Goal: Information Seeking & Learning: Learn about a topic

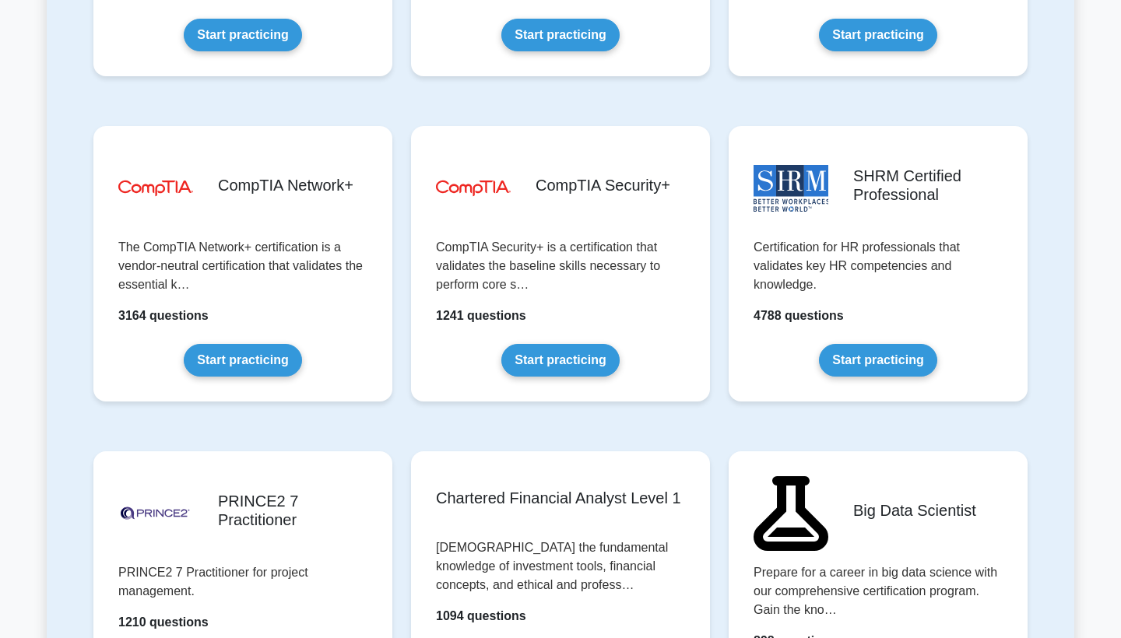
scroll to position [2842, 0]
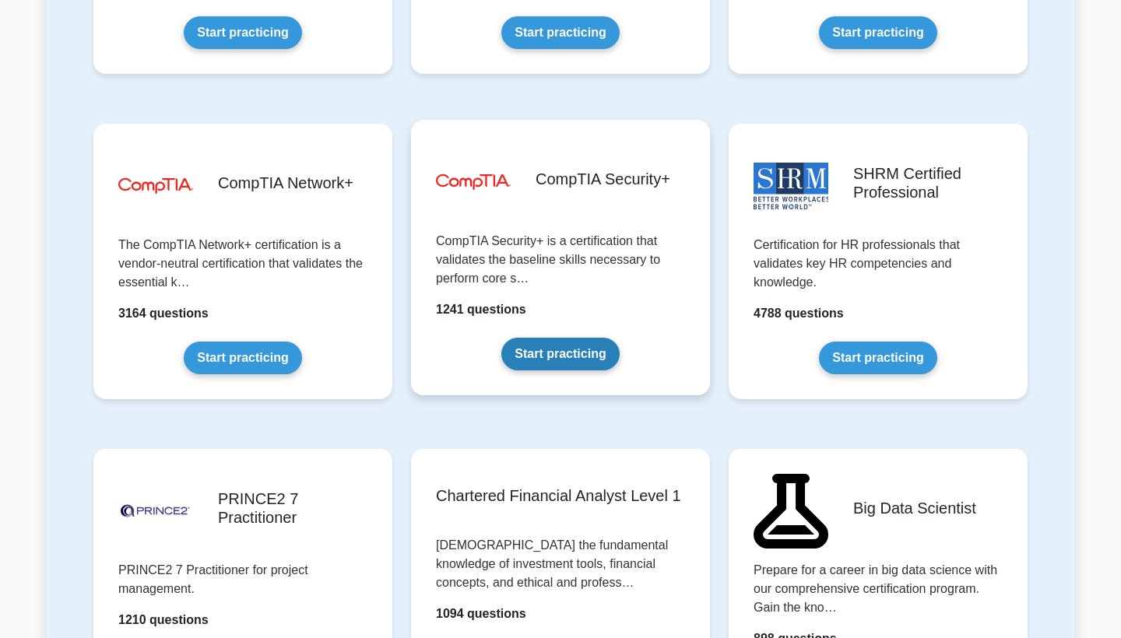
click at [557, 346] on link "Start practicing" at bounding box center [560, 354] width 118 height 33
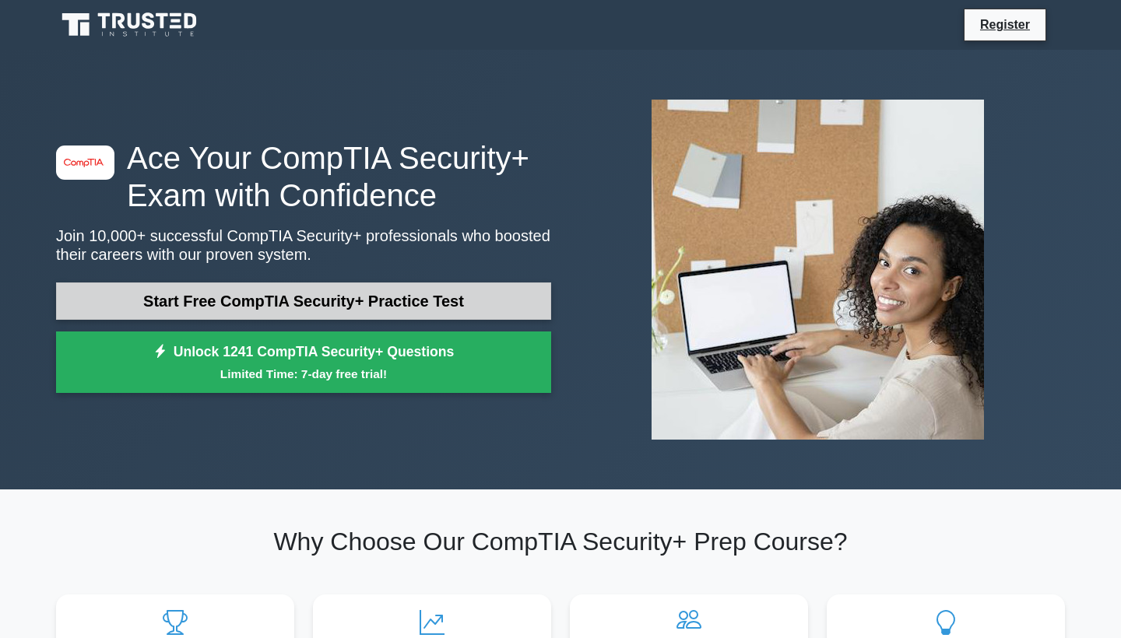
click at [292, 296] on link "Start Free CompTIA Security+ Practice Test" at bounding box center [303, 301] width 495 height 37
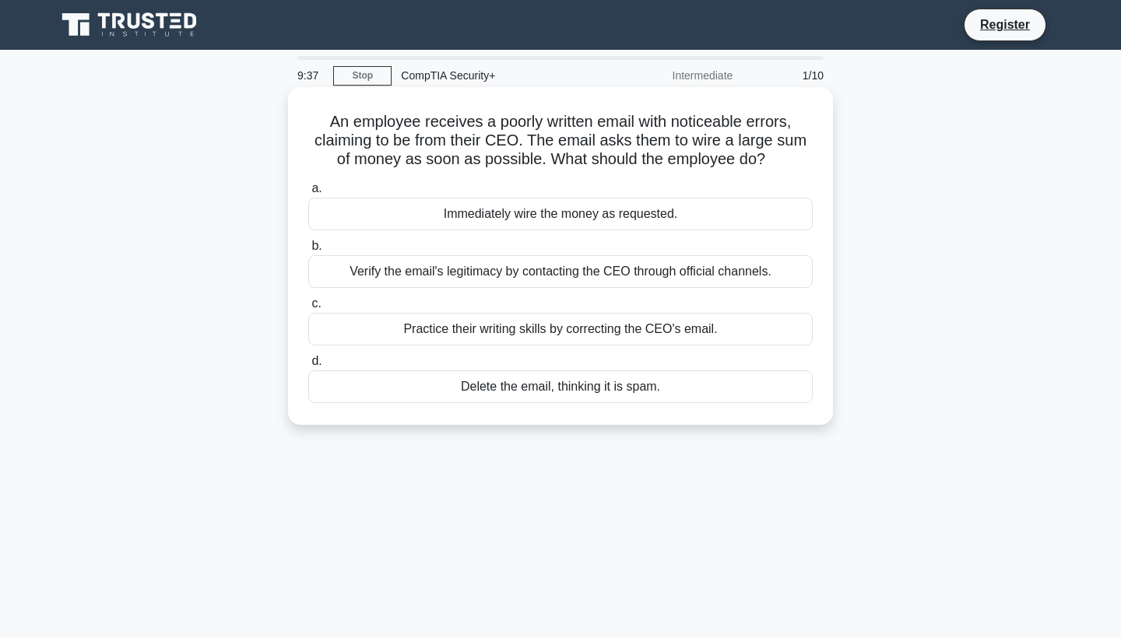
click at [560, 389] on div "Delete the email, thinking it is spam." at bounding box center [560, 387] width 504 height 33
click at [308, 367] on input "d. Delete the email, thinking it is spam." at bounding box center [308, 362] width 0 height 10
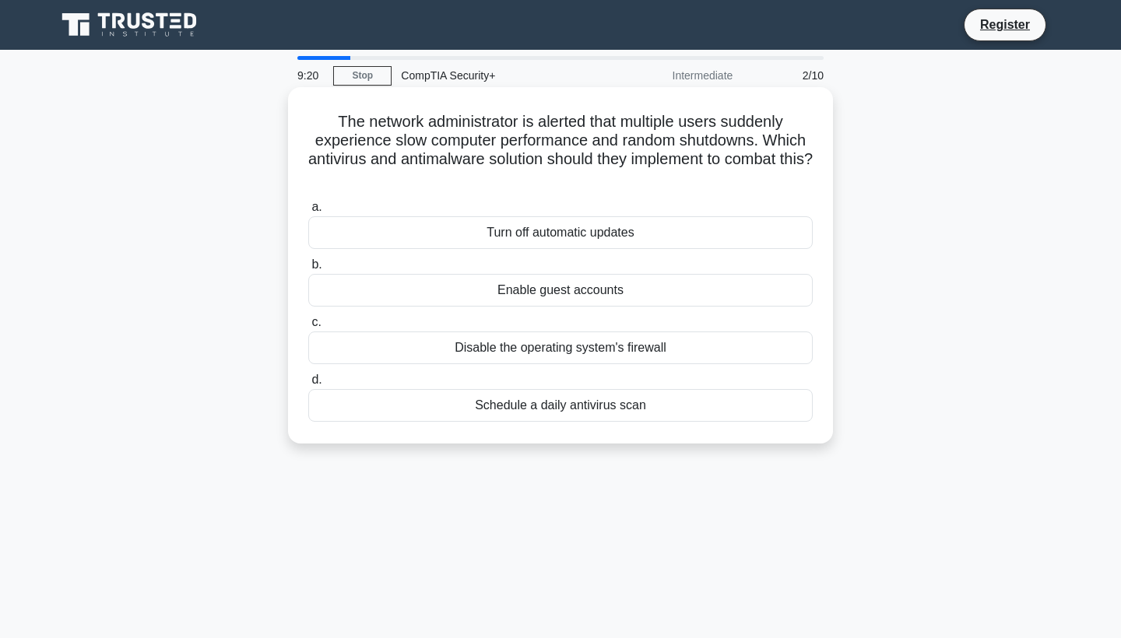
click at [548, 404] on div "Schedule a daily antivirus scan" at bounding box center [560, 405] width 504 height 33
click at [308, 385] on input "d. Schedule a daily antivirus scan" at bounding box center [308, 380] width 0 height 10
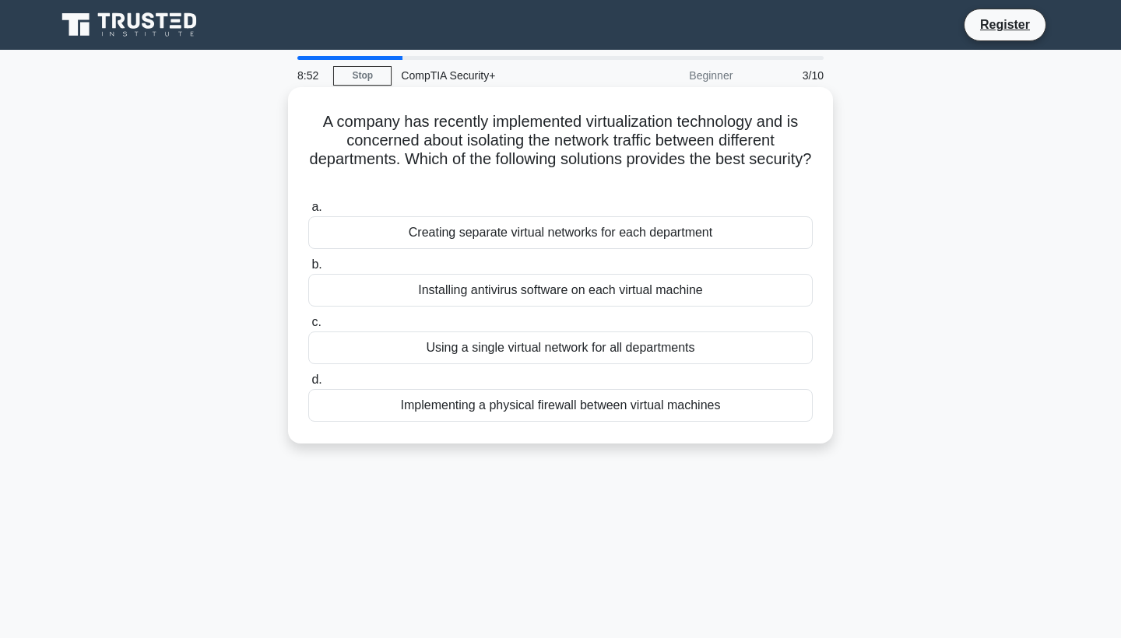
click at [533, 230] on div "Creating separate virtual networks for each department" at bounding box center [560, 232] width 504 height 33
click at [308, 213] on input "a. Creating separate virtual networks for each department" at bounding box center [308, 207] width 0 height 10
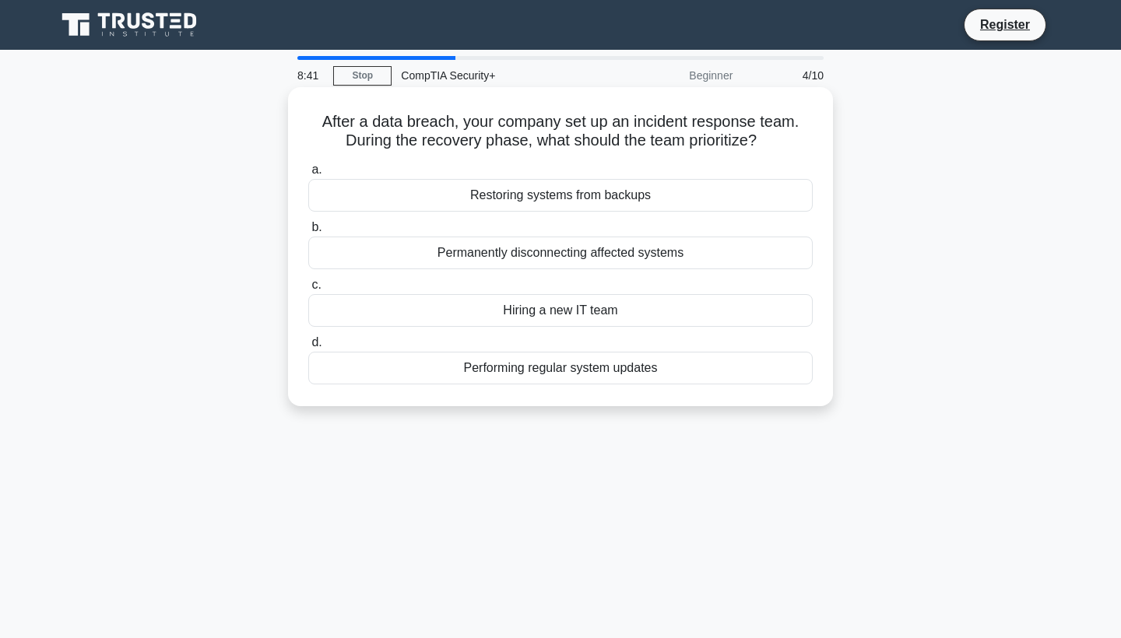
click at [532, 201] on div "Restoring systems from backups" at bounding box center [560, 195] width 504 height 33
click at [308, 175] on input "a. Restoring systems from backups" at bounding box center [308, 170] width 0 height 10
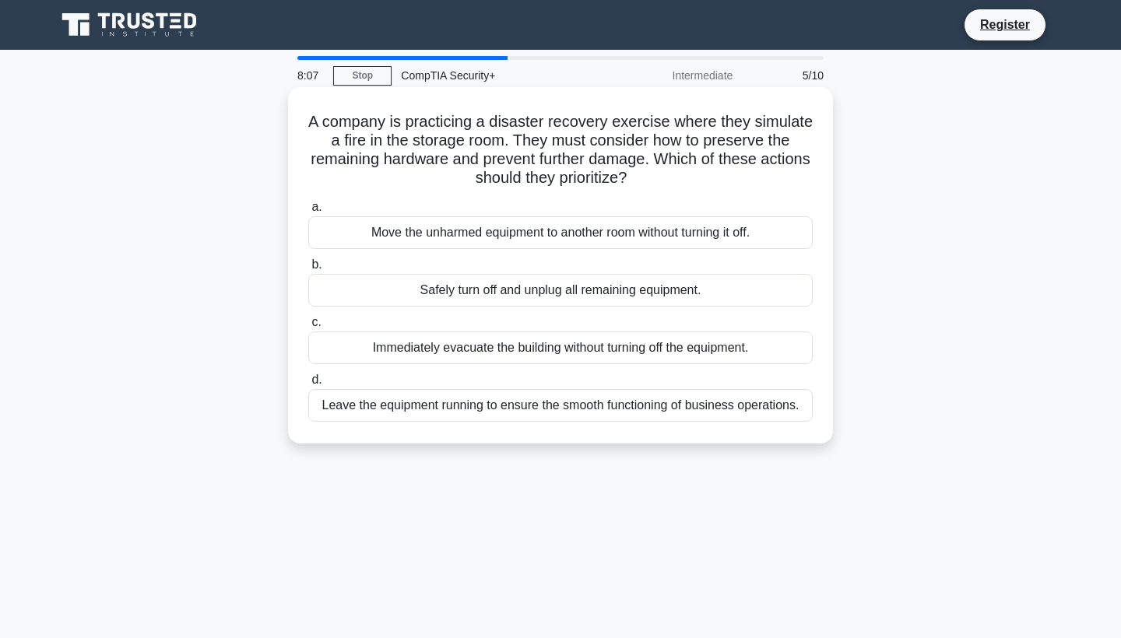
click at [534, 230] on div "Move the unharmed equipment to another room without turning it off." at bounding box center [560, 232] width 504 height 33
click at [308, 213] on input "a. Move the unharmed equipment to another room without turning it off." at bounding box center [308, 207] width 0 height 10
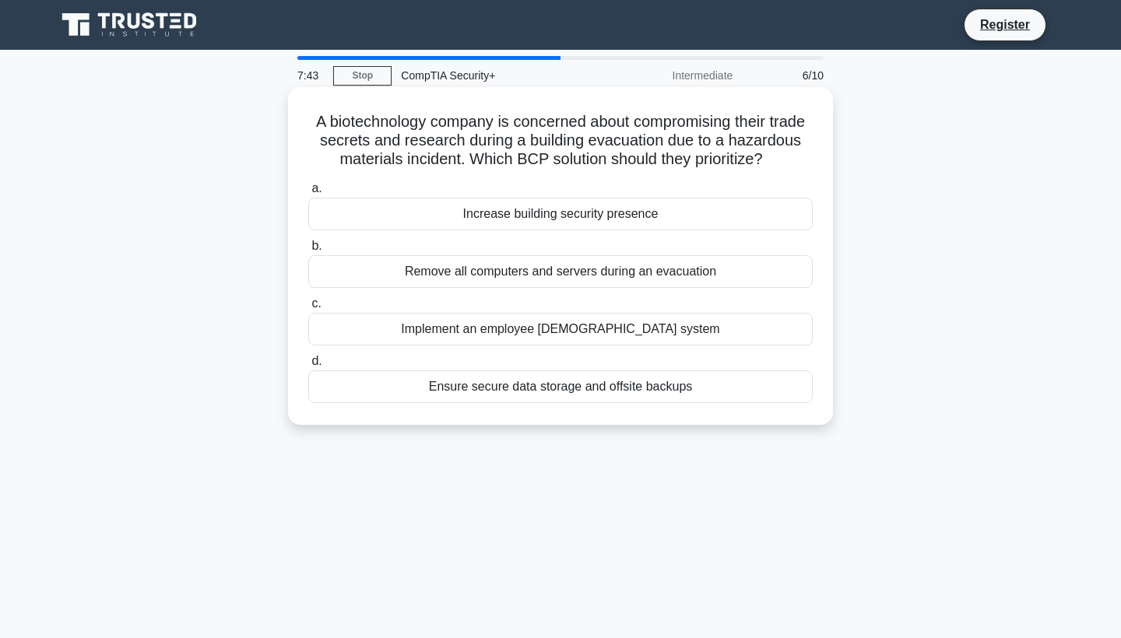
click at [534, 219] on div "Increase building security presence" at bounding box center [560, 214] width 504 height 33
click at [308, 194] on input "a. Increase building security presence" at bounding box center [308, 189] width 0 height 10
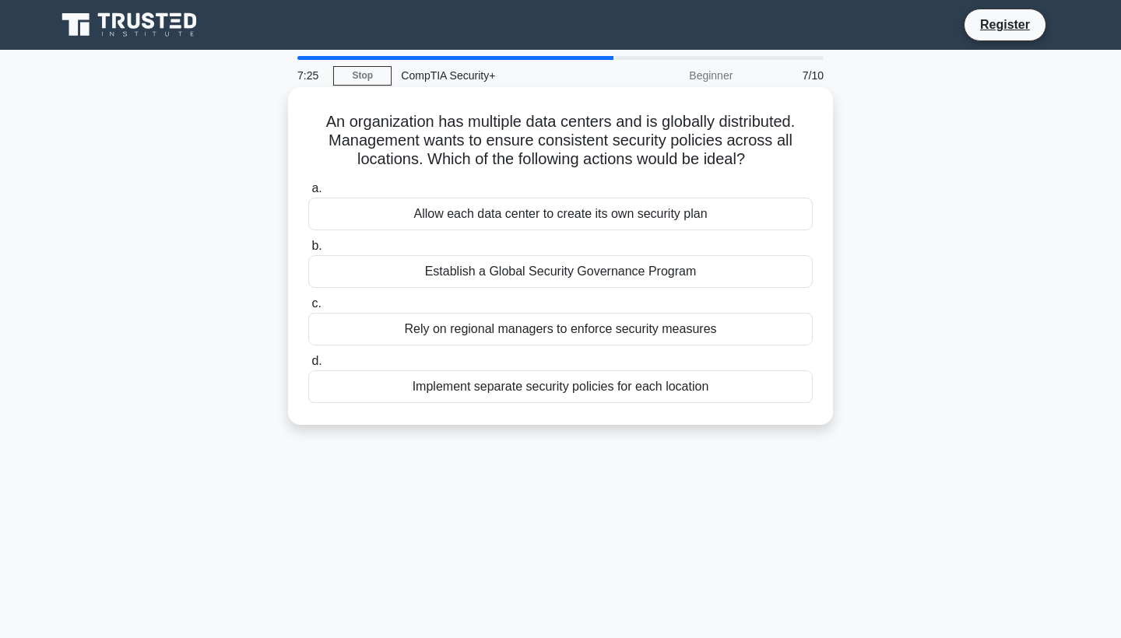
click at [536, 265] on div "Establish a Global Security Governance Program" at bounding box center [560, 271] width 504 height 33
click at [308, 251] on input "b. Establish a Global Security Governance Program" at bounding box center [308, 246] width 0 height 10
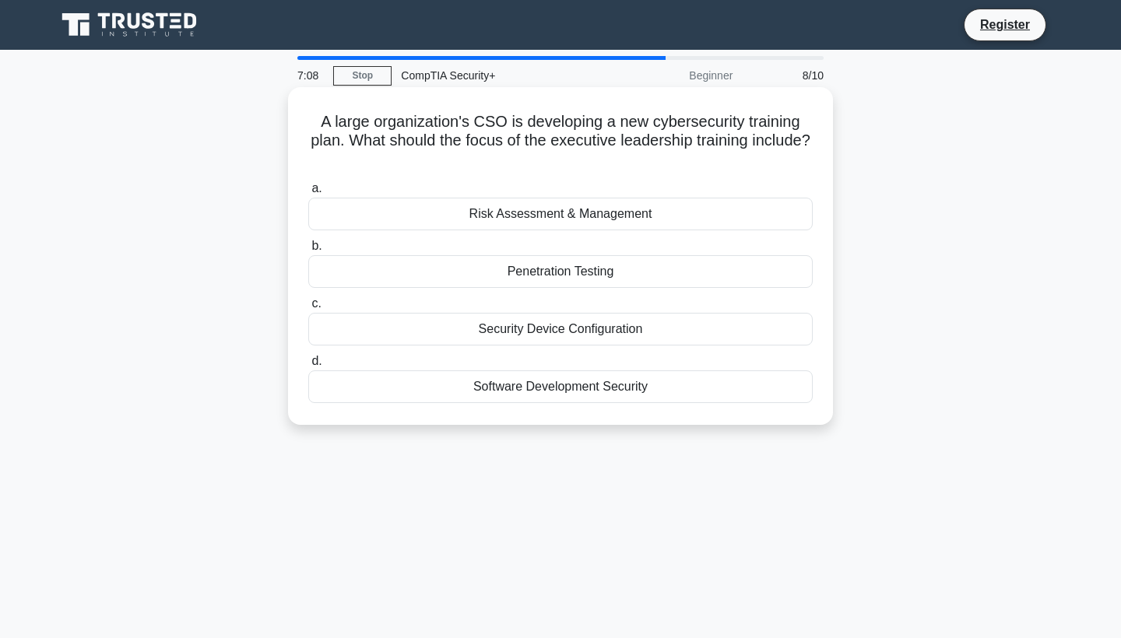
click at [571, 220] on div "Risk Assessment & Management" at bounding box center [560, 214] width 504 height 33
click at [308, 194] on input "a. Risk Assessment & Management" at bounding box center [308, 189] width 0 height 10
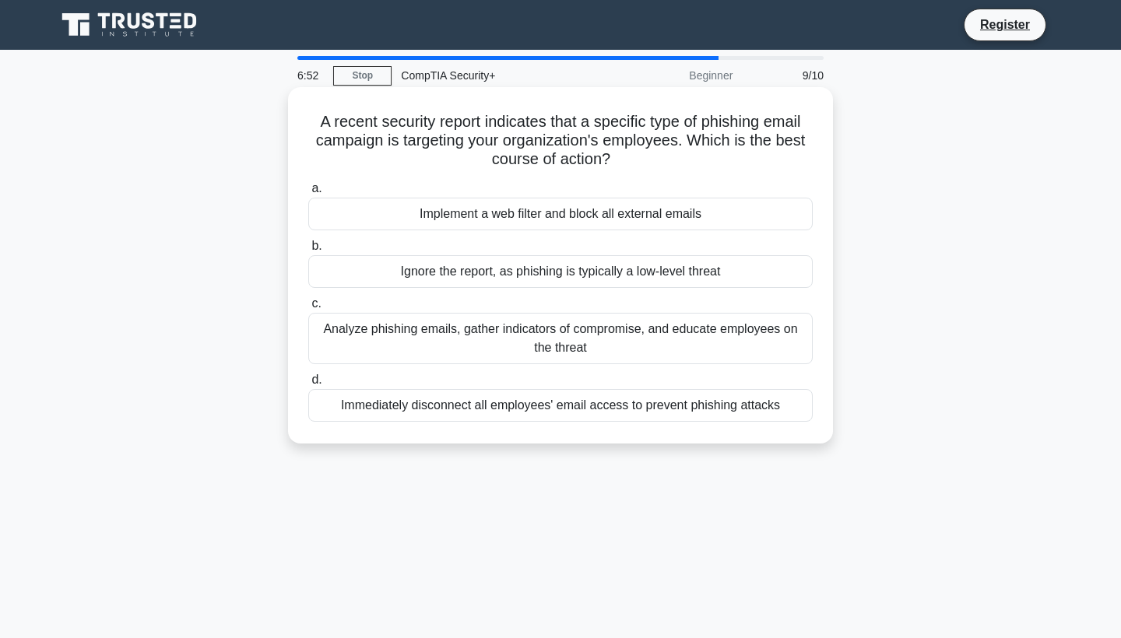
click at [542, 327] on div "Analyze phishing emails, gather indicators of compromise, and educate employees…" at bounding box center [560, 338] width 504 height 51
click at [308, 309] on input "c. Analyze phishing emails, gather indicators of compromise, and educate employ…" at bounding box center [308, 304] width 0 height 10
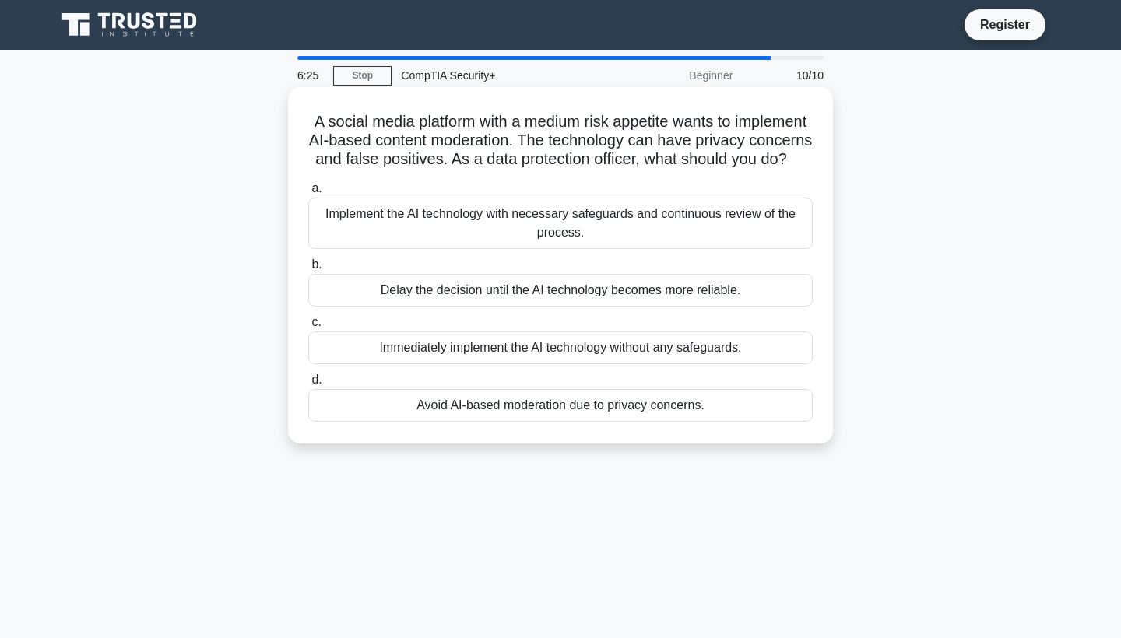
click at [532, 230] on div "Implement the AI technology with necessary safeguards and continuous review of …" at bounding box center [560, 223] width 504 height 51
click at [308, 194] on input "a. Implement the AI technology with necessary safeguards and continuous review …" at bounding box center [308, 189] width 0 height 10
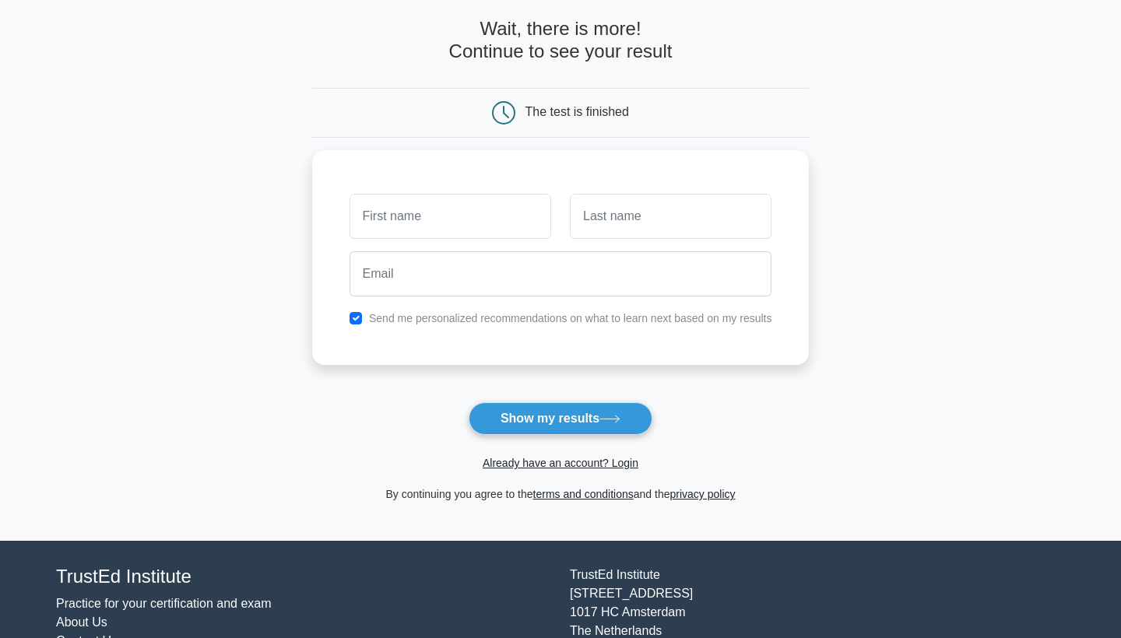
scroll to position [73, 0]
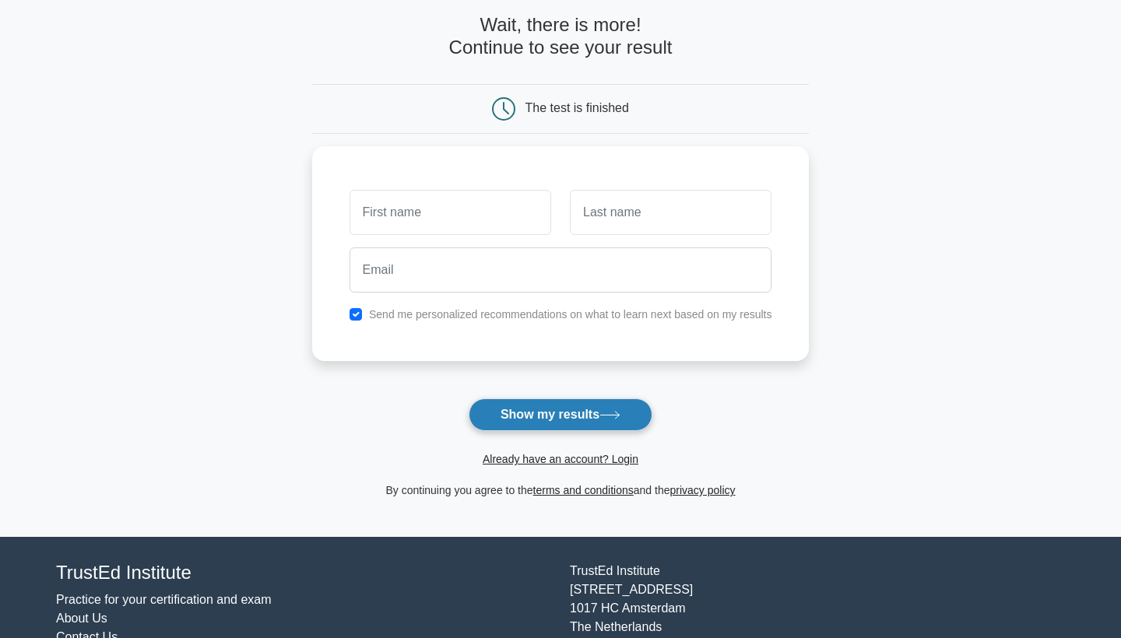
click at [561, 413] on button "Show my results" at bounding box center [561, 415] width 184 height 33
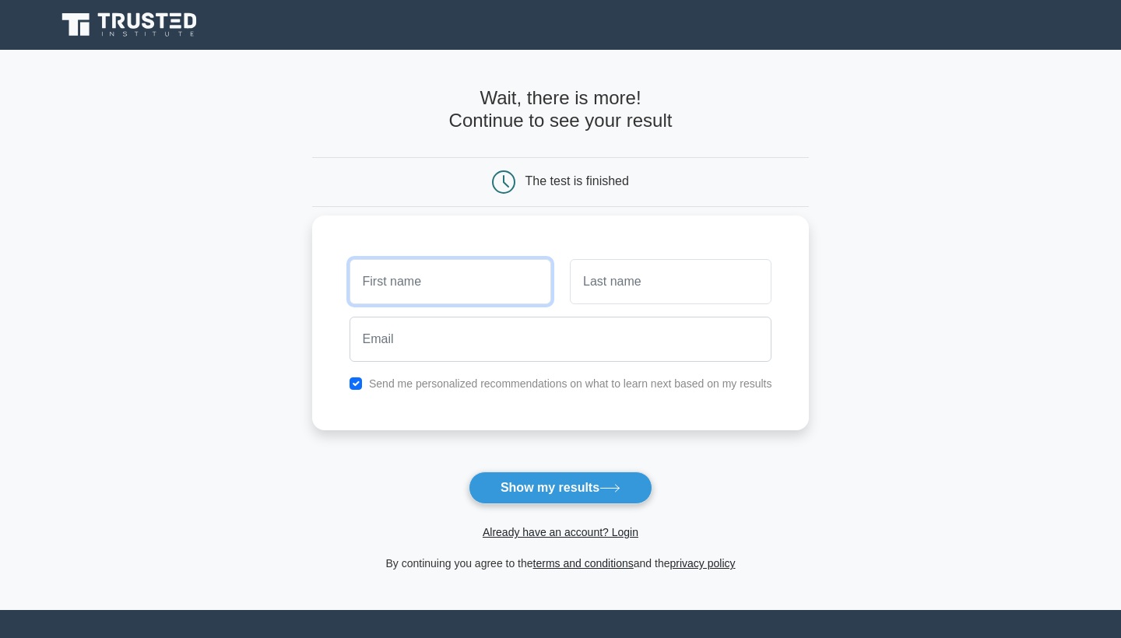
scroll to position [0, 0]
